Goal: Communication & Community: Answer question/provide support

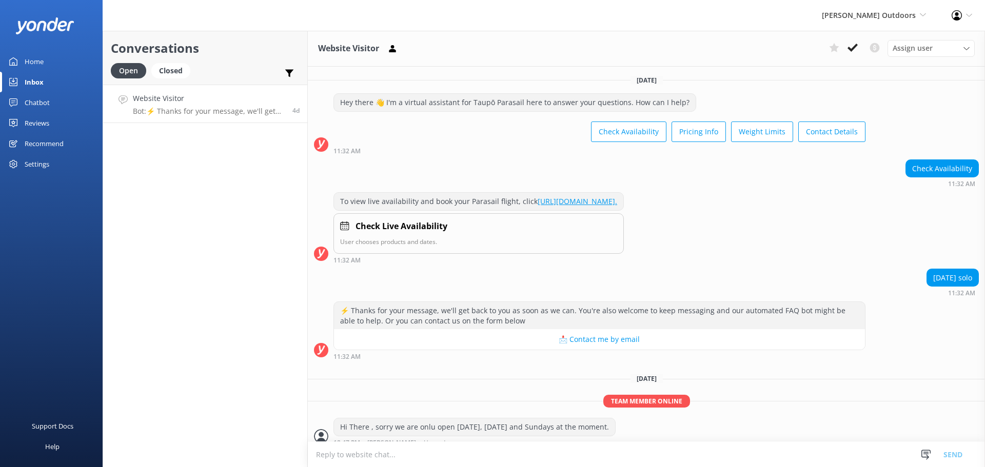
scroll to position [10, 0]
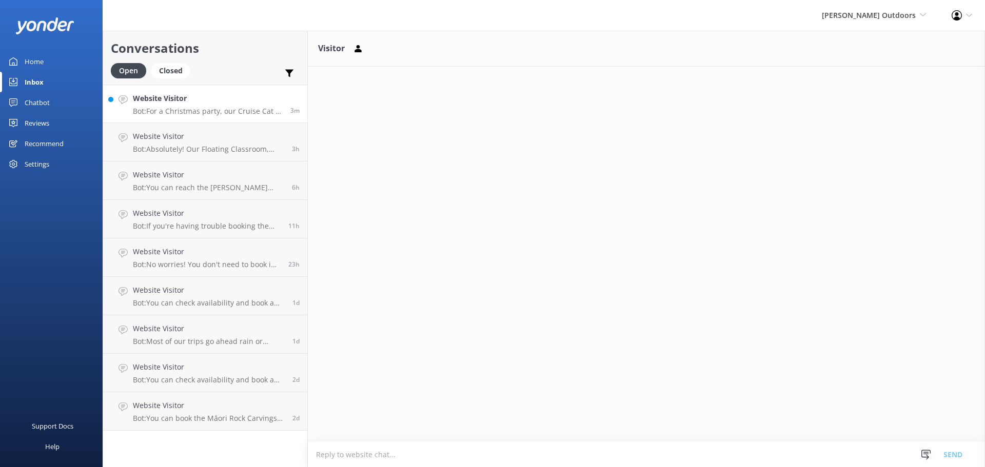
click at [200, 103] on h4 "Website Visitor" at bounding box center [208, 98] width 150 height 11
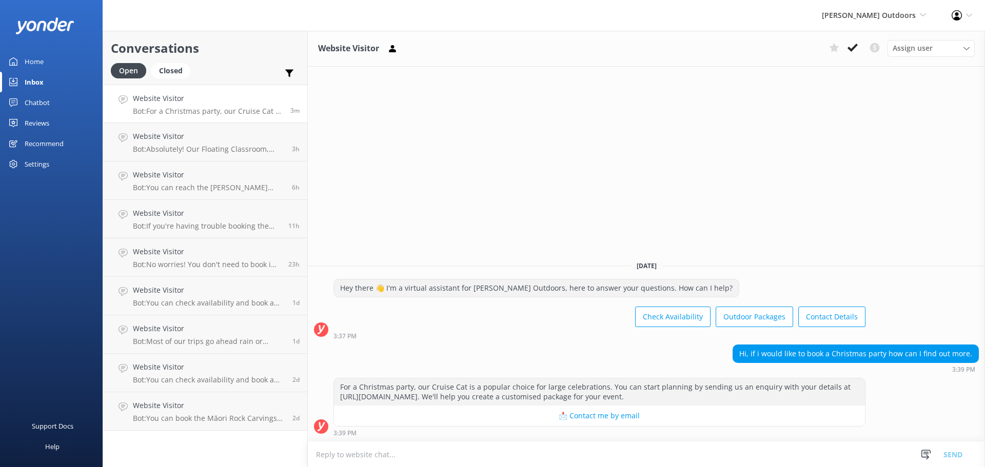
click at [427, 450] on textarea at bounding box center [646, 454] width 677 height 25
type textarea "hi russ"
click at [956, 454] on button "Send" at bounding box center [952, 455] width 38 height 26
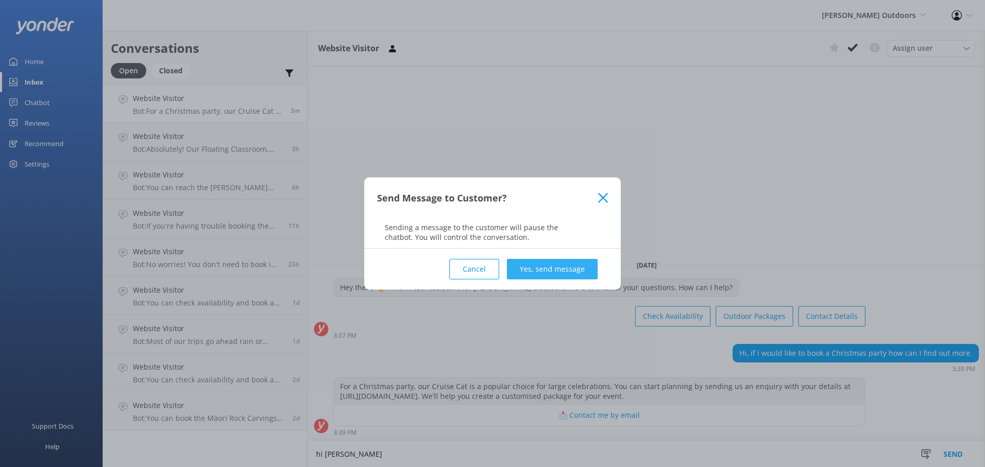
click at [558, 276] on button "Yes, send message" at bounding box center [552, 269] width 91 height 21
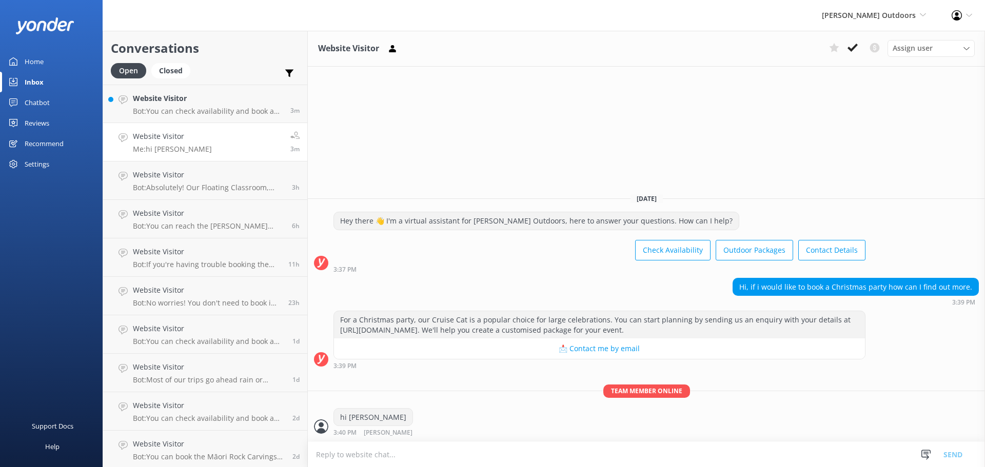
click at [376, 455] on textarea at bounding box center [646, 454] width 677 height 25
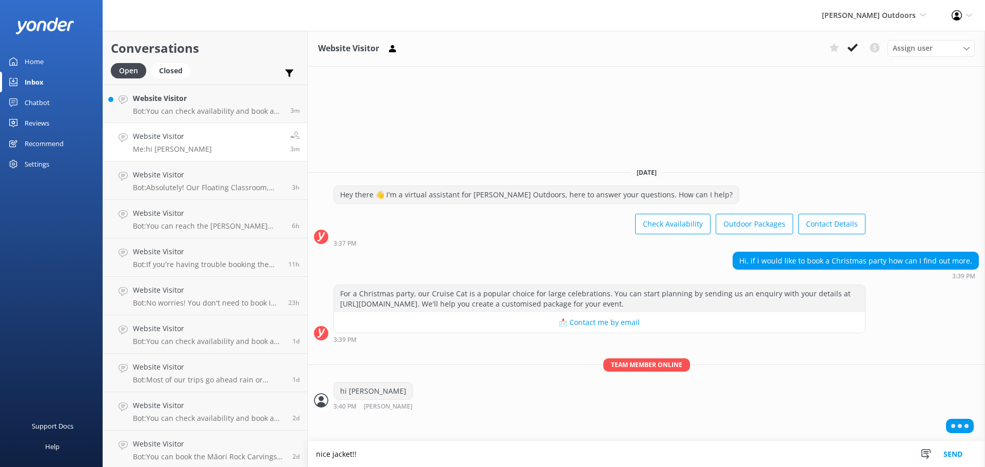
type textarea "nice jacket!!"
